Goal: Information Seeking & Learning: Learn about a topic

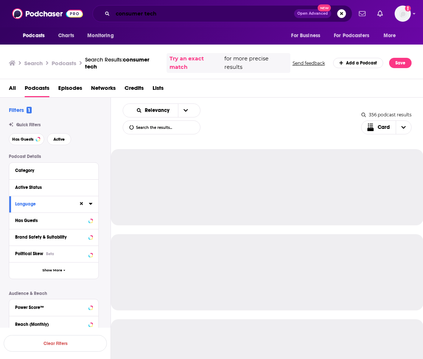
click at [138, 12] on input "consumer tech" at bounding box center [203, 14] width 181 height 12
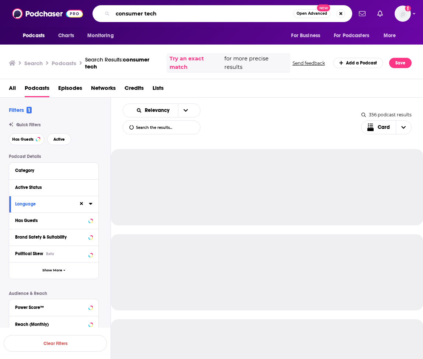
click at [138, 12] on input "consumer tech" at bounding box center [203, 14] width 181 height 12
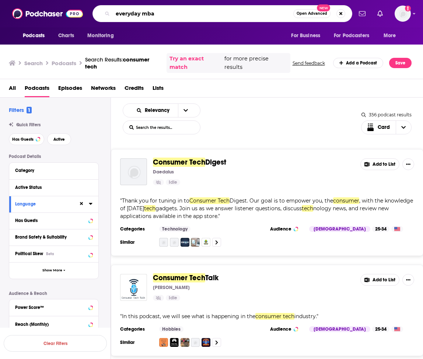
type input "everyday mba"
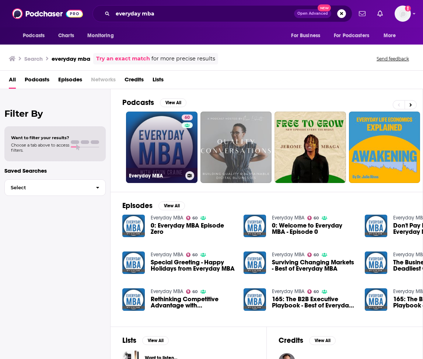
click at [171, 150] on link "60 Everyday MBA" at bounding box center [161, 147] width 71 height 71
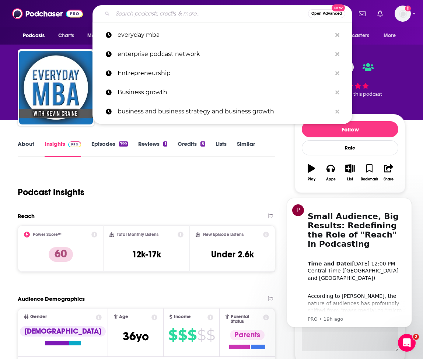
click at [201, 11] on input "Search podcasts, credits, & more..." at bounding box center [210, 14] width 195 height 12
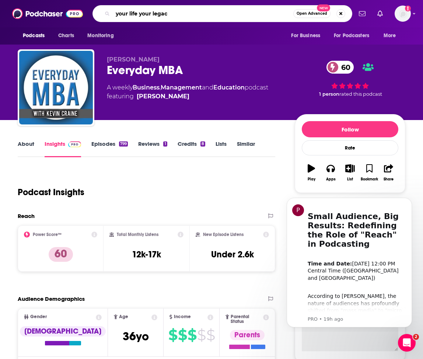
type input "your life your legacy"
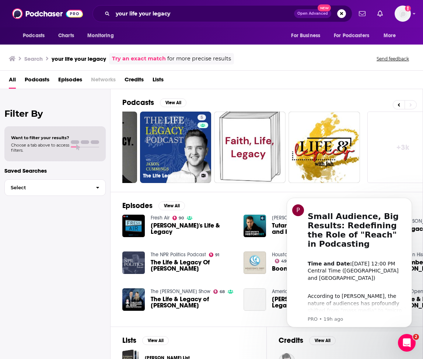
scroll to position [0, 376]
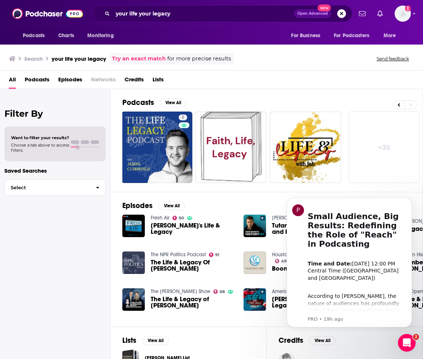
click at [233, 200] on div "Episodes View All Fresh Air 90 [PERSON_NAME]'s Life & Legacy [PERSON_NAME] Hist…" at bounding box center [267, 259] width 312 height 135
